Goal: Navigation & Orientation: Find specific page/section

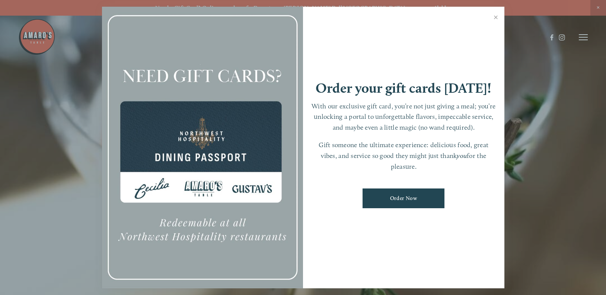
click at [327, 204] on ul "Order Now" at bounding box center [403, 198] width 186 height 31
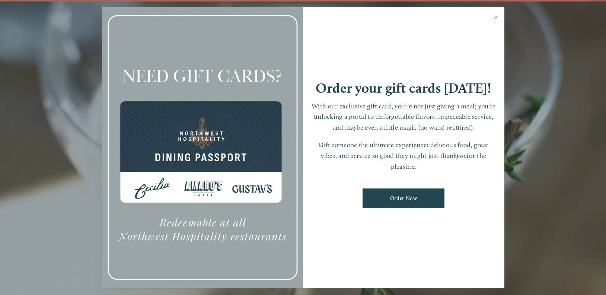
scroll to position [16, 0]
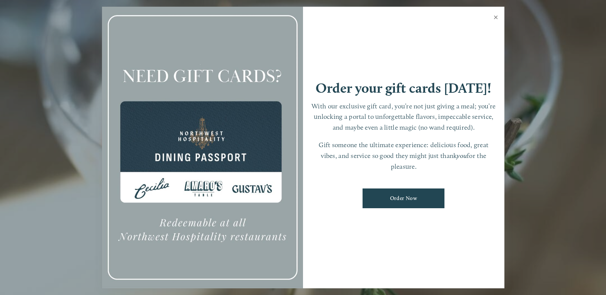
click at [495, 16] on link "Close" at bounding box center [496, 18] width 15 height 21
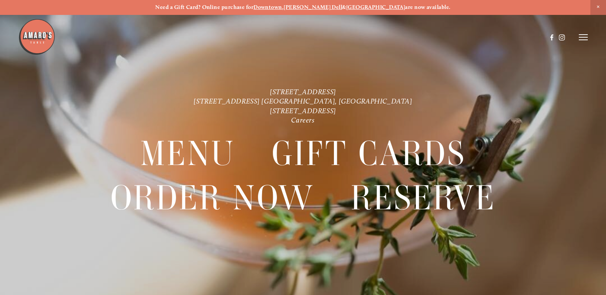
scroll to position [0, 0]
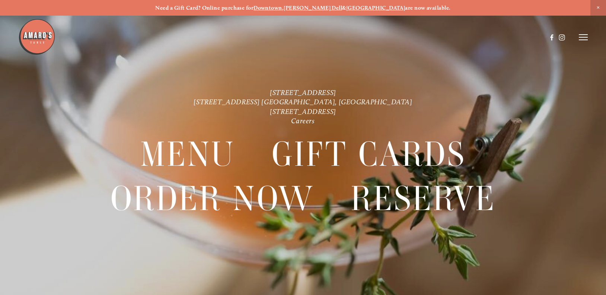
click at [583, 39] on icon at bounding box center [583, 37] width 9 height 7
click at [490, 39] on span "Visit" at bounding box center [495, 37] width 11 height 6
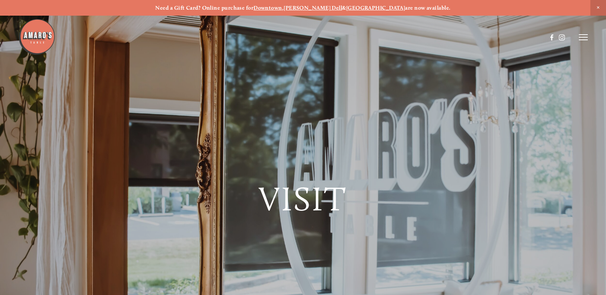
click at [460, 9] on p "Need a Gift Card? Online purchase for Downtown , [PERSON_NAME][GEOGRAPHIC_DATA]…" at bounding box center [303, 7] width 572 height 7
click at [583, 42] on header "Menu Order Now Visit Gallery 0" at bounding box center [302, 37] width 569 height 75
click at [582, 39] on icon at bounding box center [583, 37] width 9 height 7
click at [444, 36] on span "Menu" at bounding box center [447, 37] width 14 height 6
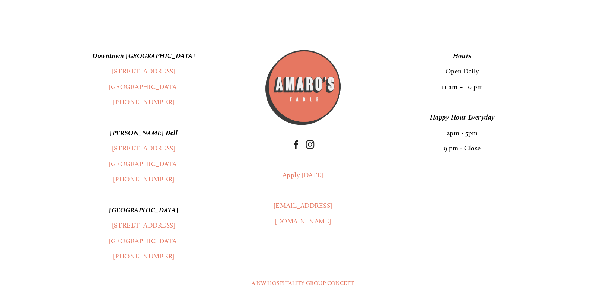
scroll to position [1399, 0]
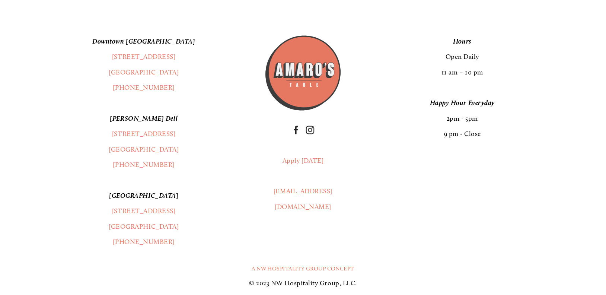
click at [467, 193] on div "[GEOGRAPHIC_DATA] [STREET_ADDRESS] (360) 718-2942 [PERSON_NAME] Dell [STREET_AD…" at bounding box center [303, 142] width 546 height 216
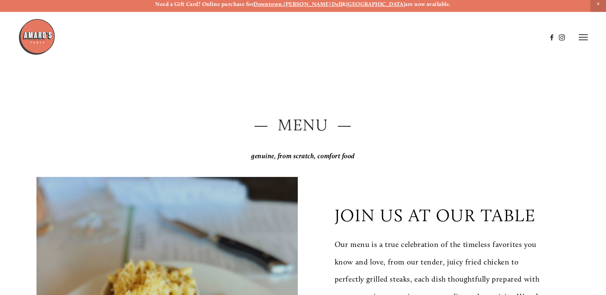
scroll to position [3, 0]
click at [527, 5] on p "Need a Gift Card? Online purchase for Downtown , [PERSON_NAME][GEOGRAPHIC_DATA]…" at bounding box center [303, 4] width 572 height 7
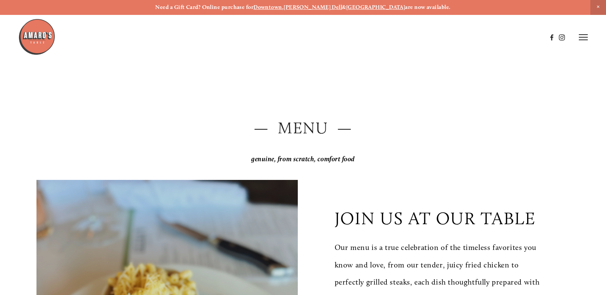
scroll to position [0, 0]
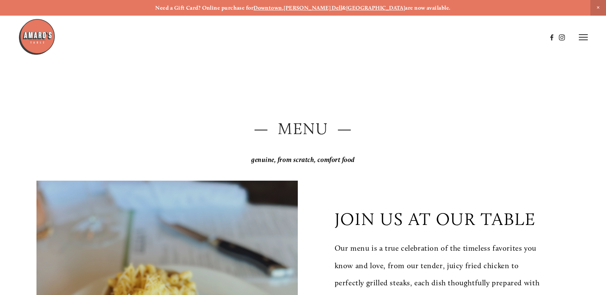
click at [580, 40] on line at bounding box center [583, 40] width 9 height 0
click at [447, 39] on span "Menu" at bounding box center [447, 37] width 14 height 6
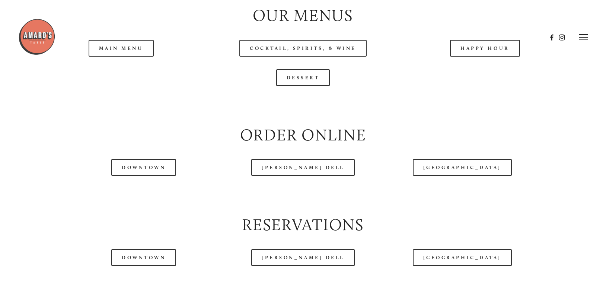
scroll to position [815, 0]
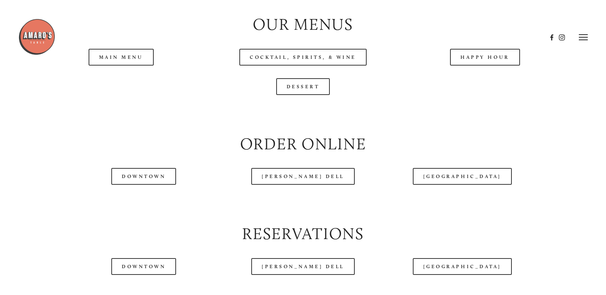
click at [127, 57] on header "Menu Order Now Visit Gallery 0" at bounding box center [302, 37] width 569 height 75
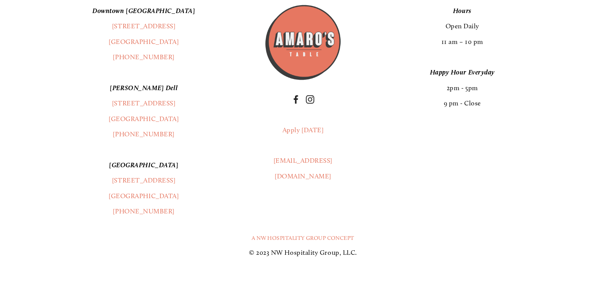
scroll to position [1444, 0]
